Goal: Task Accomplishment & Management: Use online tool/utility

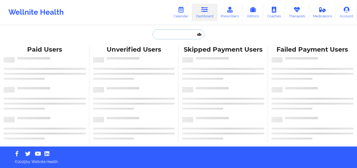
click at [182, 38] on input "text" at bounding box center [179, 34] width 52 height 10
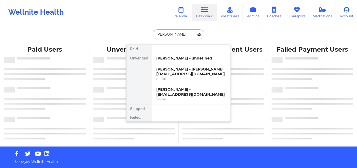
type input "[PERSON_NAME]"
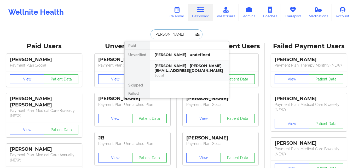
click at [186, 70] on div "[PERSON_NAME] - [PERSON_NAME][EMAIL_ADDRESS][DOMAIN_NAME]" at bounding box center [190, 68] width 70 height 10
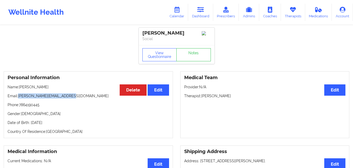
copy p "[PERSON_NAME][EMAIL_ADDRESS][DOMAIN_NAME]"
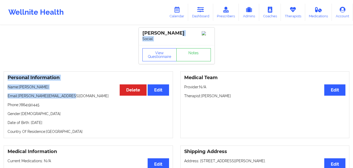
drag, startPoint x: 70, startPoint y: 98, endPoint x: 274, endPoint y: -23, distance: 236.9
click at [274, 0] on html "Wellnite Health Calendar Dashboard Prescribers Admins Coaches Therapists Medica…" at bounding box center [176, 84] width 353 height 168
click at [184, 12] on link "Calendar" at bounding box center [177, 12] width 22 height 17
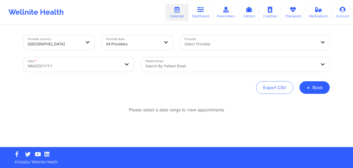
select select "2025-8"
select select "2025-9"
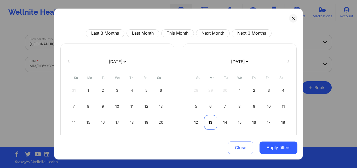
click at [209, 123] on div "13" at bounding box center [210, 122] width 13 height 15
select select "2025-9"
select select "2025-10"
select select "2025-9"
select select "2025-10"
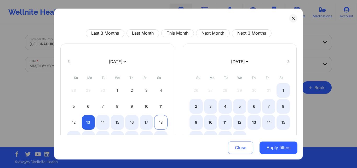
select select "2025-9"
select select "2025-10"
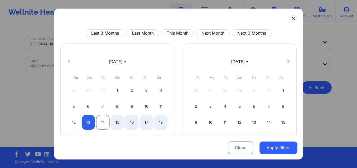
select select "2025-9"
select select "2025-10"
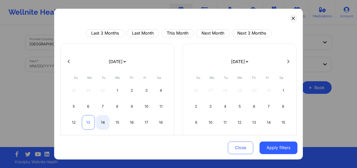
select select "2025-9"
select select "2025-10"
click at [87, 122] on div "13" at bounding box center [88, 122] width 13 height 15
select select "2025-9"
select select "2025-10"
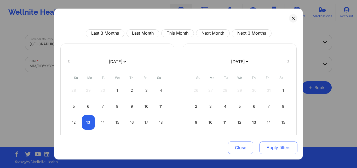
click at [277, 154] on button "Apply filters" at bounding box center [279, 147] width 38 height 13
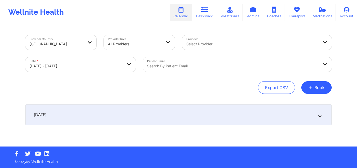
click at [252, 66] on div at bounding box center [233, 66] width 172 height 6
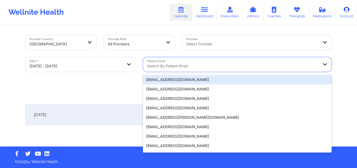
paste input "[PERSON_NAME][EMAIL_ADDRESS][DOMAIN_NAME]"
type input "[PERSON_NAME][EMAIL_ADDRESS][DOMAIN_NAME]"
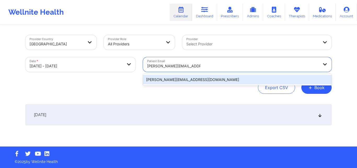
click at [258, 79] on div "[PERSON_NAME][EMAIL_ADDRESS][DOMAIN_NAME]" at bounding box center [237, 79] width 189 height 9
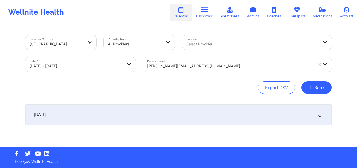
click at [322, 114] on icon at bounding box center [320, 115] width 4 height 4
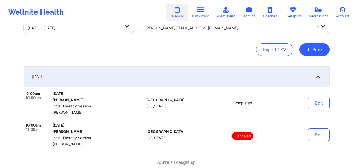
scroll to position [38, 0]
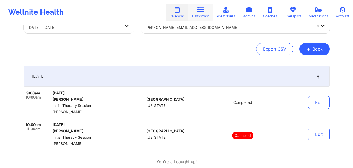
click at [205, 6] on link "Dashboard" at bounding box center [200, 12] width 25 height 17
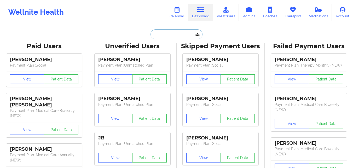
click at [172, 36] on input "text" at bounding box center [177, 34] width 52 height 10
paste input "[PERSON_NAME]"
type input "[PERSON_NAME]"
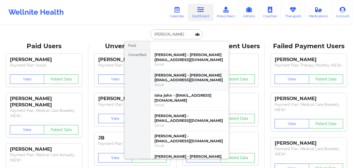
click at [188, 75] on div "[PERSON_NAME] - [PERSON_NAME][EMAIL_ADDRESS][DOMAIN_NAME]" at bounding box center [190, 78] width 70 height 10
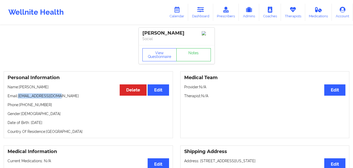
copy p "[EMAIL_ADDRESS][DOMAIN_NAME]"
drag, startPoint x: 58, startPoint y: 96, endPoint x: 19, endPoint y: 98, distance: 39.0
click at [19, 98] on p "Email: [EMAIL_ADDRESS][DOMAIN_NAME]" at bounding box center [89, 95] width 162 height 5
copy p "[EMAIL_ADDRESS][DOMAIN_NAME]"
click at [181, 14] on link "Calendar" at bounding box center [177, 12] width 22 height 17
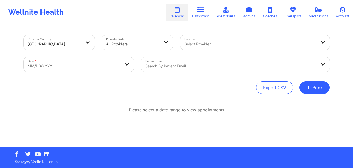
select select "2025-8"
select select "2025-9"
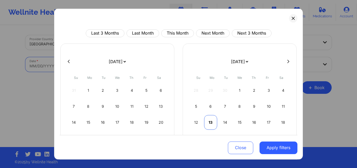
click at [213, 121] on div "13" at bounding box center [210, 122] width 13 height 15
select select "2025-9"
select select "2025-10"
select select "2025-9"
select select "2025-10"
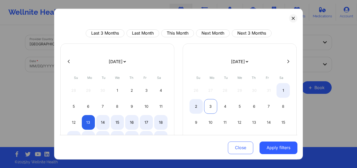
select select "2025-9"
select select "2025-10"
select select "2025-9"
select select "2025-10"
select select "2025-9"
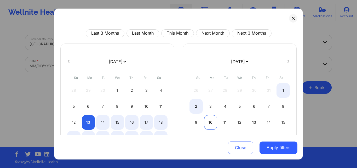
select select "2025-10"
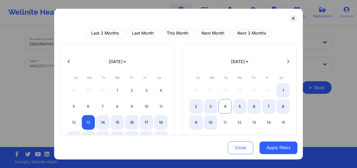
select select "2025-9"
select select "2025-10"
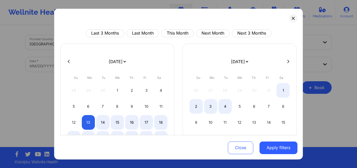
select select "2025-9"
select select "2025-10"
select select "2025-9"
select select "2025-10"
click at [282, 105] on div "8" at bounding box center [283, 106] width 13 height 15
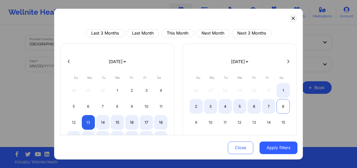
select select "2025-9"
select select "2025-10"
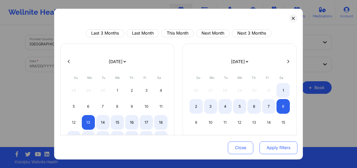
click at [277, 153] on button "Apply filters" at bounding box center [279, 147] width 38 height 13
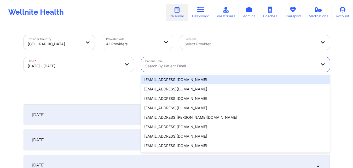
click at [249, 65] on div at bounding box center [231, 66] width 172 height 6
paste input "[EMAIL_ADDRESS][DOMAIN_NAME]"
type input "[EMAIL_ADDRESS][DOMAIN_NAME]"
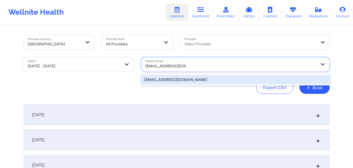
click at [245, 81] on div "[EMAIL_ADDRESS][DOMAIN_NAME]" at bounding box center [235, 79] width 189 height 9
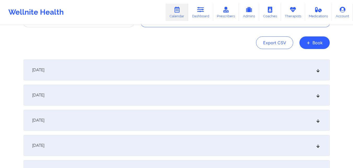
scroll to position [49, 0]
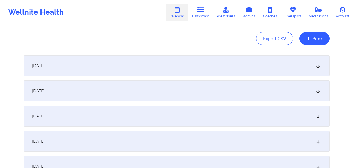
click at [320, 66] on icon at bounding box center [318, 66] width 4 height 4
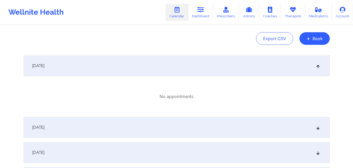
click at [320, 66] on icon at bounding box center [318, 66] width 4 height 4
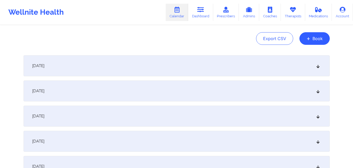
click at [318, 93] on div "[DATE]" at bounding box center [177, 90] width 307 height 21
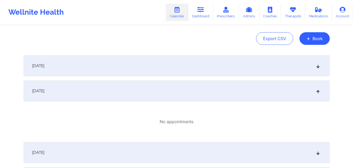
click at [318, 93] on div "[DATE]" at bounding box center [177, 90] width 307 height 21
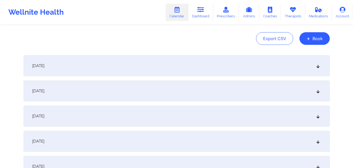
click at [319, 117] on icon at bounding box center [318, 116] width 4 height 4
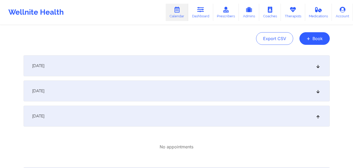
click at [319, 117] on icon at bounding box center [318, 116] width 4 height 4
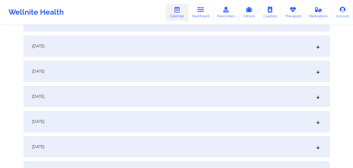
scroll to position [145, 0]
click at [317, 42] on div "[DATE]" at bounding box center [177, 44] width 307 height 21
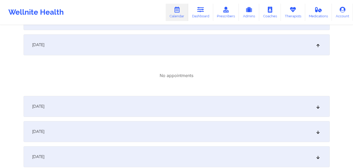
click at [317, 42] on div "[DATE]" at bounding box center [177, 44] width 307 height 21
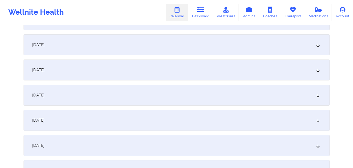
click at [319, 72] on icon at bounding box center [318, 70] width 4 height 4
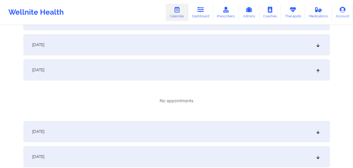
click at [319, 72] on icon at bounding box center [318, 70] width 4 height 4
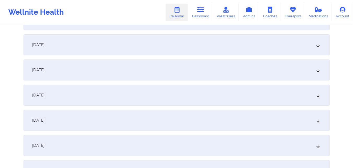
click at [319, 99] on div "[DATE]" at bounding box center [177, 94] width 307 height 21
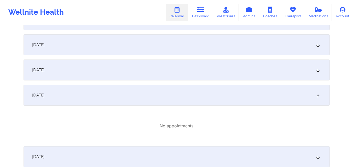
click at [319, 99] on div "[DATE]" at bounding box center [177, 94] width 307 height 21
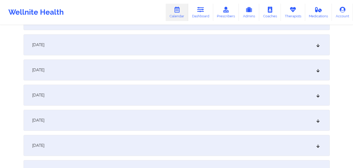
click at [320, 122] on icon at bounding box center [318, 120] width 4 height 4
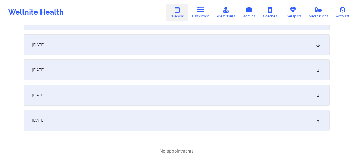
click at [320, 122] on icon at bounding box center [318, 120] width 4 height 4
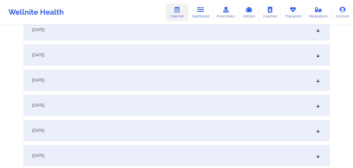
scroll to position [262, 0]
click at [318, 30] on icon at bounding box center [318, 29] width 4 height 4
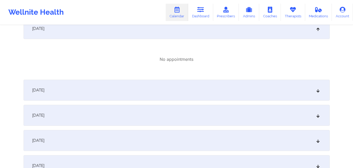
click at [318, 30] on icon at bounding box center [318, 29] width 4 height 4
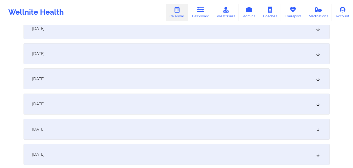
click at [319, 57] on div "[DATE]" at bounding box center [177, 53] width 307 height 21
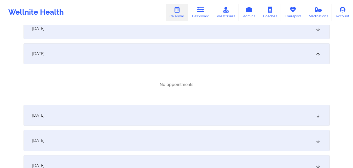
click at [319, 57] on div "[DATE]" at bounding box center [177, 53] width 307 height 21
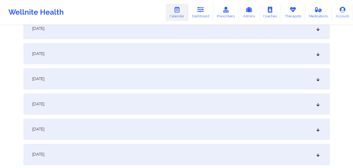
click at [319, 82] on div "[DATE]" at bounding box center [177, 78] width 307 height 21
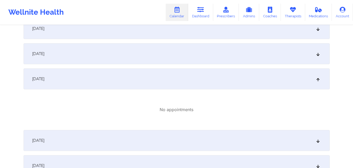
click at [319, 82] on div "[DATE]" at bounding box center [177, 78] width 307 height 21
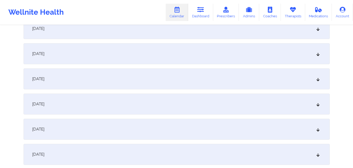
click at [318, 104] on icon at bounding box center [318, 104] width 4 height 4
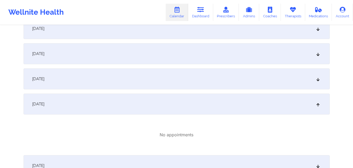
click at [318, 104] on icon at bounding box center [318, 104] width 4 height 4
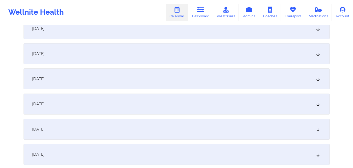
click at [319, 131] on icon at bounding box center [318, 129] width 4 height 4
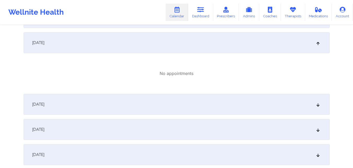
scroll to position [358, 0]
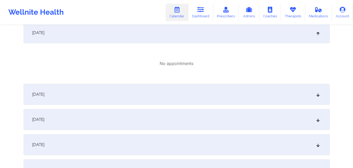
click at [319, 94] on icon at bounding box center [318, 94] width 4 height 4
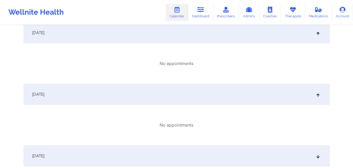
click at [318, 155] on icon at bounding box center [318, 156] width 4 height 4
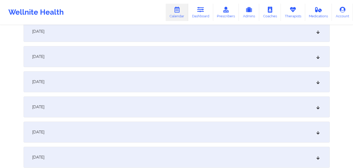
scroll to position [528, 0]
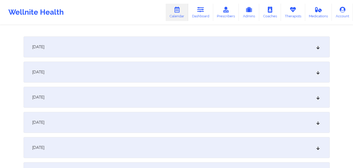
click at [316, 50] on div "[DATE]" at bounding box center [177, 46] width 307 height 21
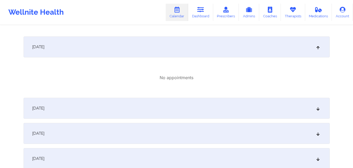
click at [316, 50] on div "[DATE]" at bounding box center [177, 46] width 307 height 21
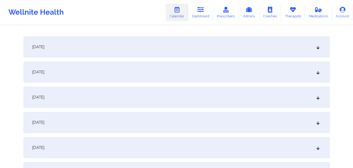
click at [321, 75] on div "[DATE]" at bounding box center [177, 71] width 307 height 21
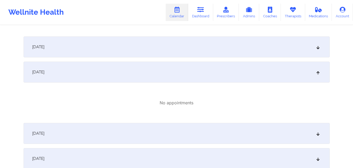
click at [321, 75] on div "[DATE]" at bounding box center [177, 71] width 307 height 21
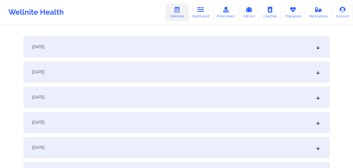
click at [320, 98] on icon at bounding box center [318, 97] width 4 height 4
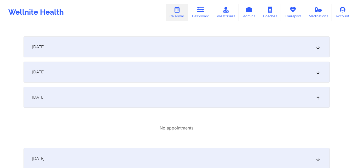
click at [320, 98] on icon at bounding box center [318, 97] width 4 height 4
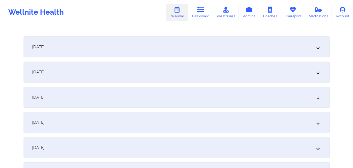
click at [319, 120] on icon at bounding box center [318, 122] width 4 height 4
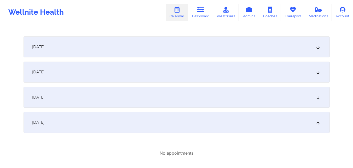
click at [319, 120] on icon at bounding box center [318, 122] width 4 height 4
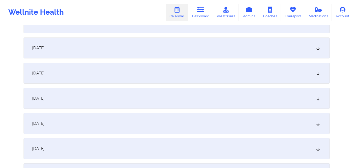
scroll to position [651, 0]
click at [318, 53] on div "[DATE]" at bounding box center [177, 49] width 307 height 21
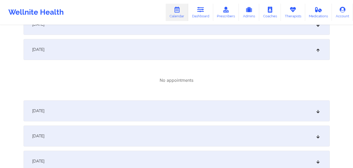
click at [318, 53] on div "[DATE]" at bounding box center [177, 49] width 307 height 21
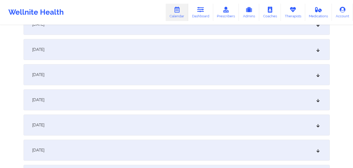
click at [321, 80] on div "[DATE]" at bounding box center [177, 74] width 307 height 21
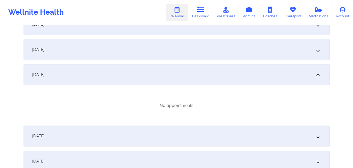
click at [319, 78] on div "[DATE]" at bounding box center [177, 74] width 307 height 21
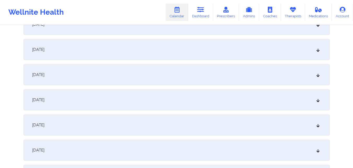
click at [318, 103] on div "[DATE]" at bounding box center [177, 99] width 307 height 21
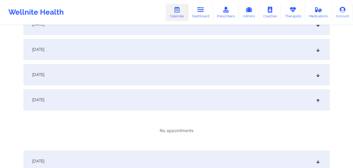
click at [318, 103] on div "[DATE]" at bounding box center [177, 99] width 307 height 21
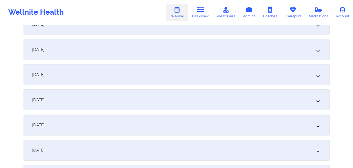
click at [318, 126] on icon at bounding box center [318, 125] width 4 height 4
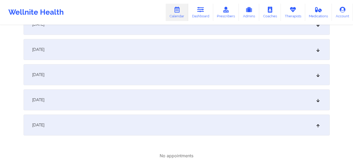
click at [318, 126] on icon at bounding box center [318, 125] width 4 height 4
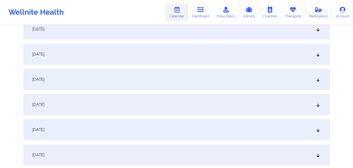
scroll to position [726, 0]
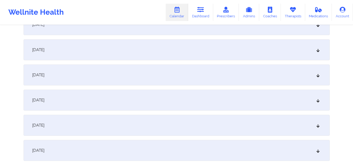
click at [318, 101] on icon at bounding box center [318, 100] width 4 height 4
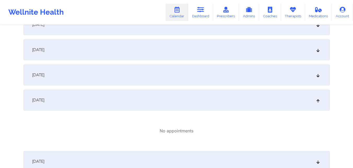
click at [318, 101] on icon at bounding box center [318, 100] width 4 height 4
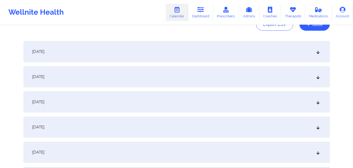
scroll to position [0, 0]
